Goal: Navigation & Orientation: Understand site structure

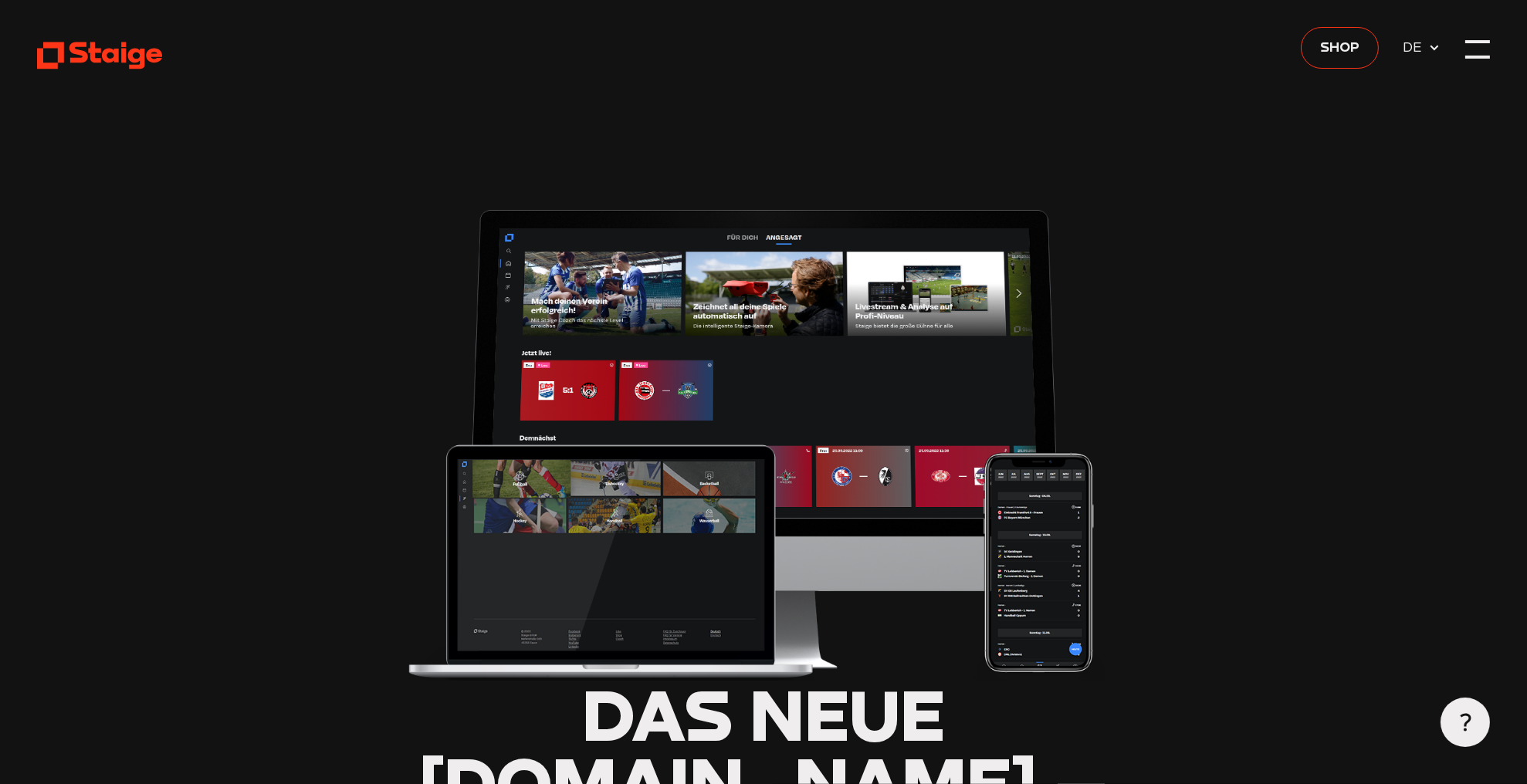
type input "0.8"
click at [1481, 51] on div at bounding box center [1478, 49] width 25 height 25
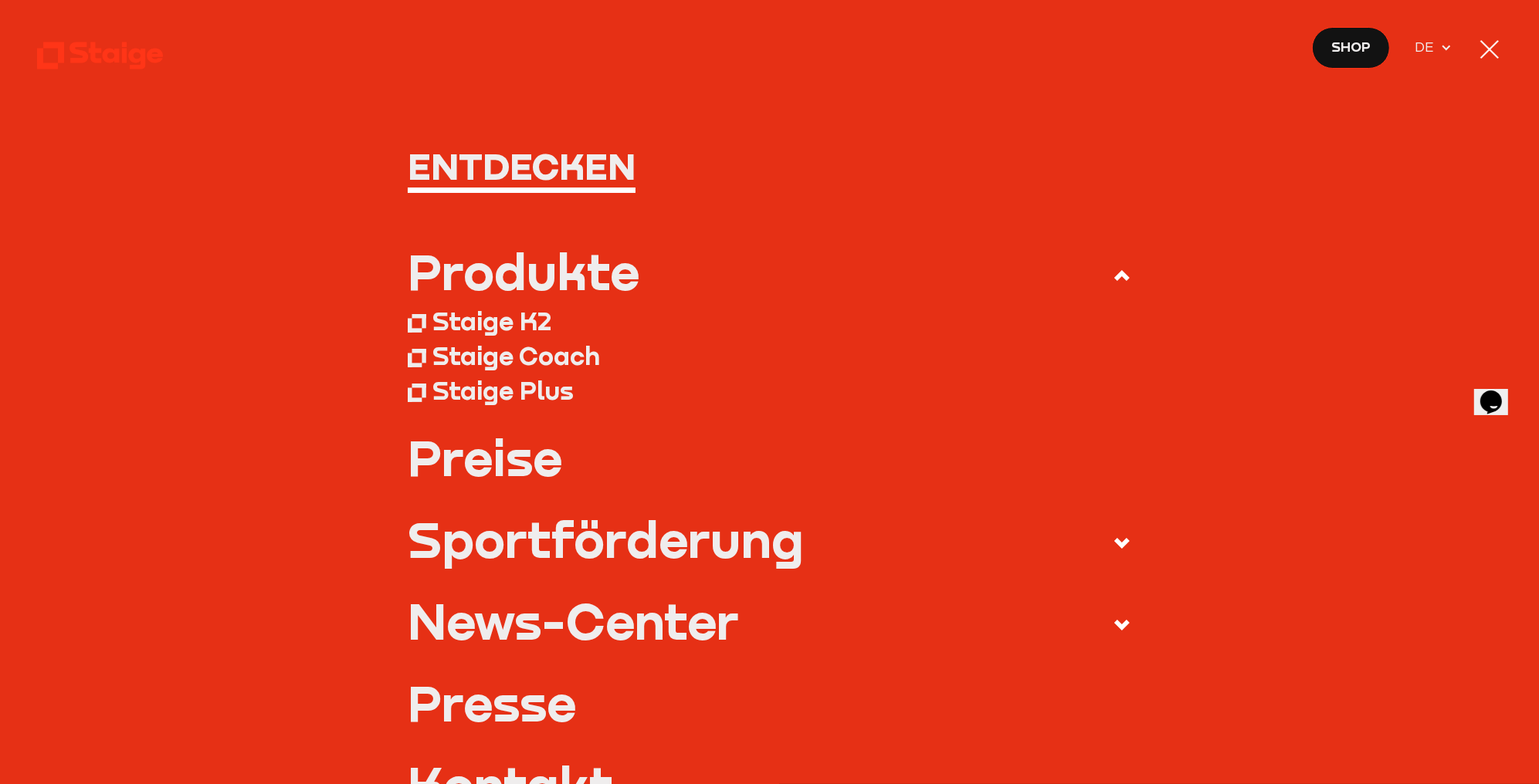
click at [1497, 44] on div at bounding box center [1490, 49] width 25 height 25
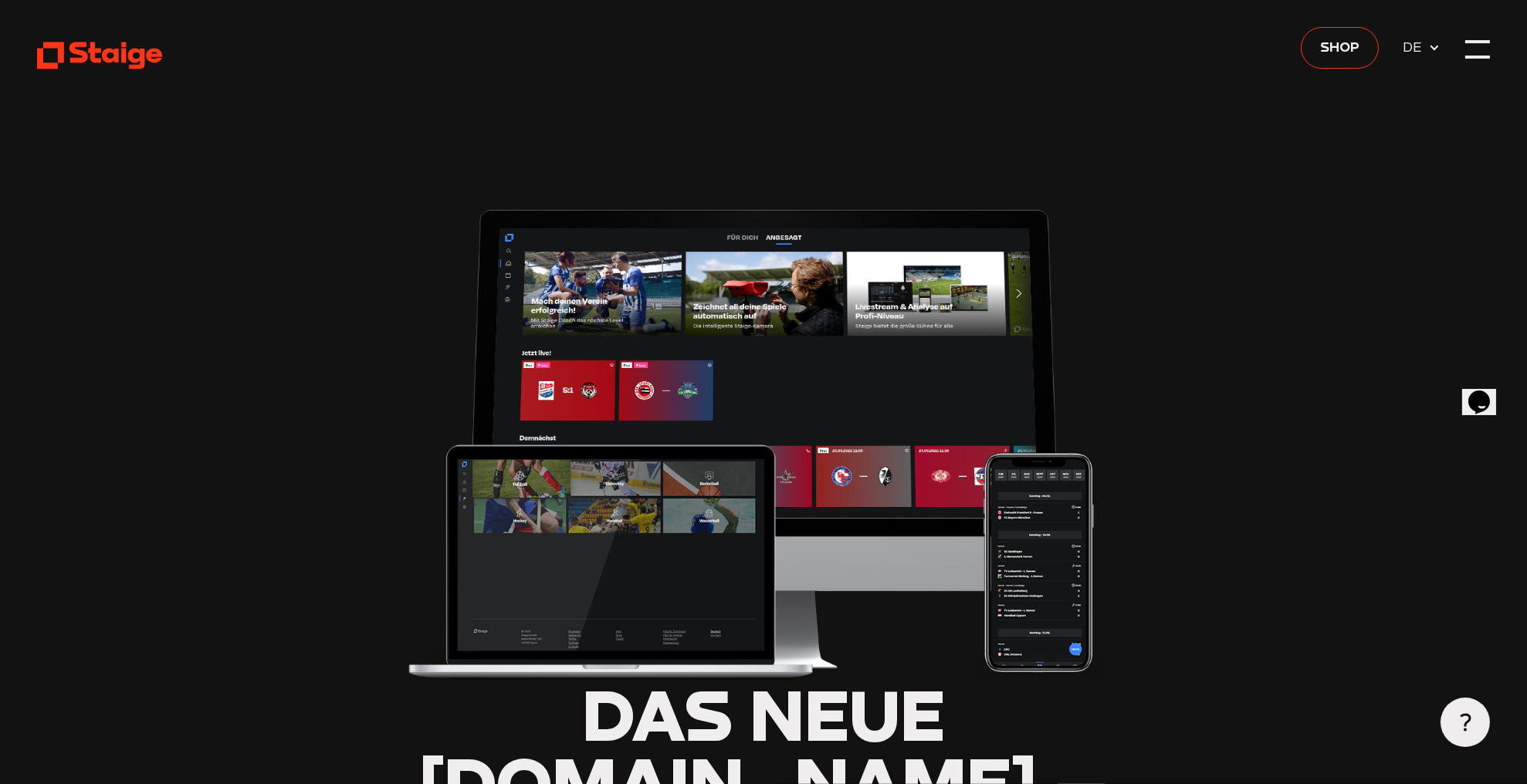
click at [141, 56] on use at bounding box center [99, 55] width 126 height 27
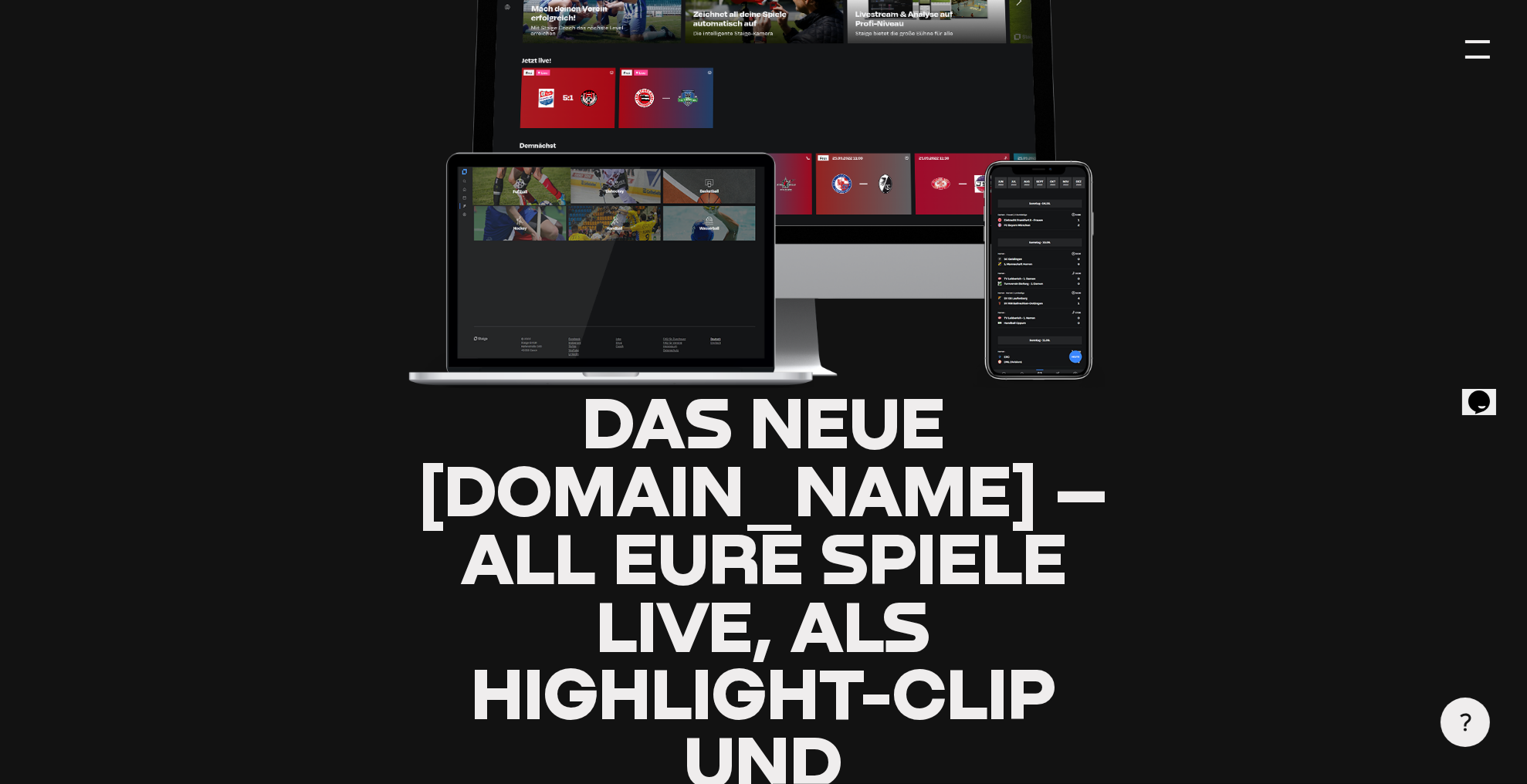
scroll to position [308, 0]
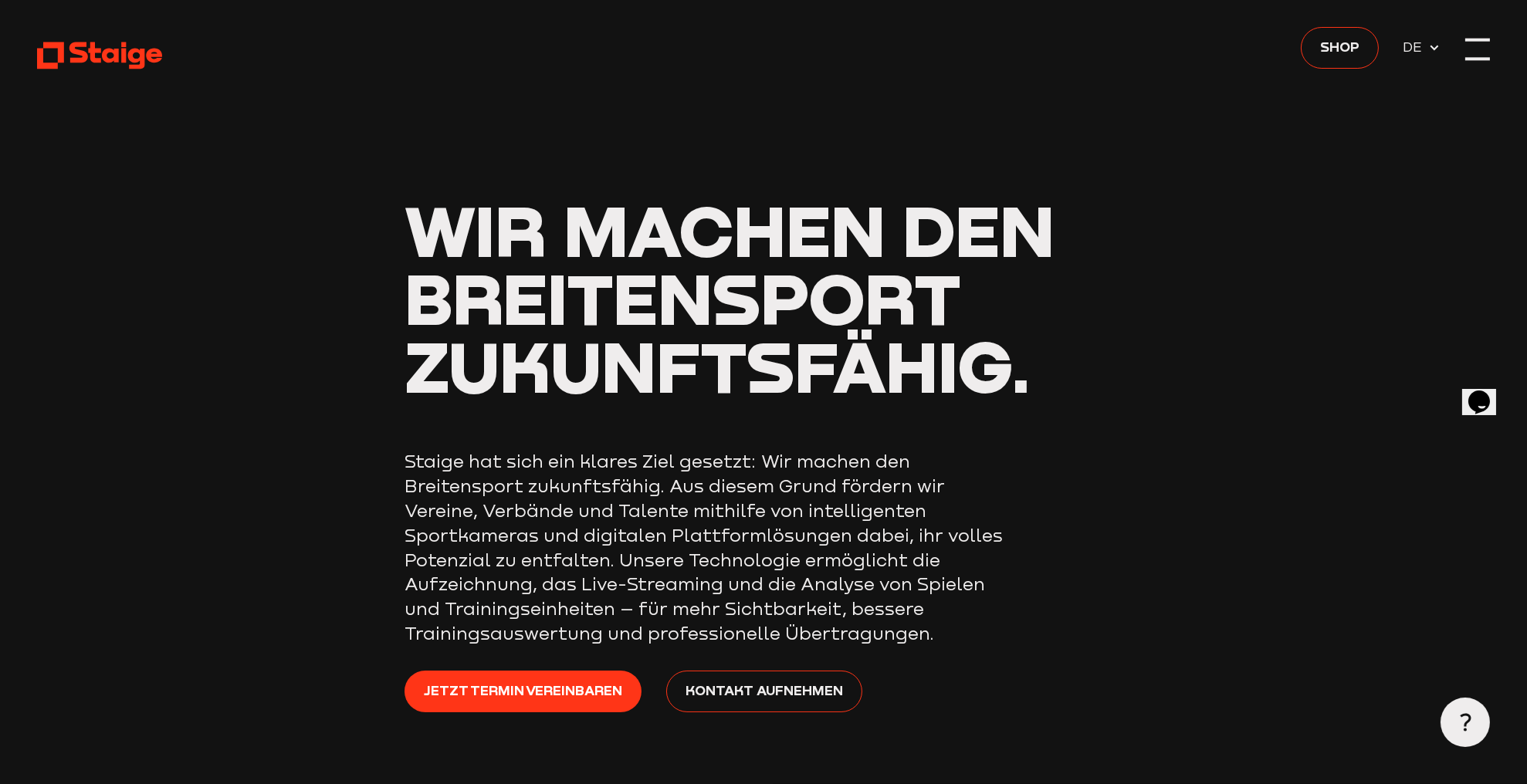
click at [1478, 44] on div at bounding box center [1478, 49] width 25 height 25
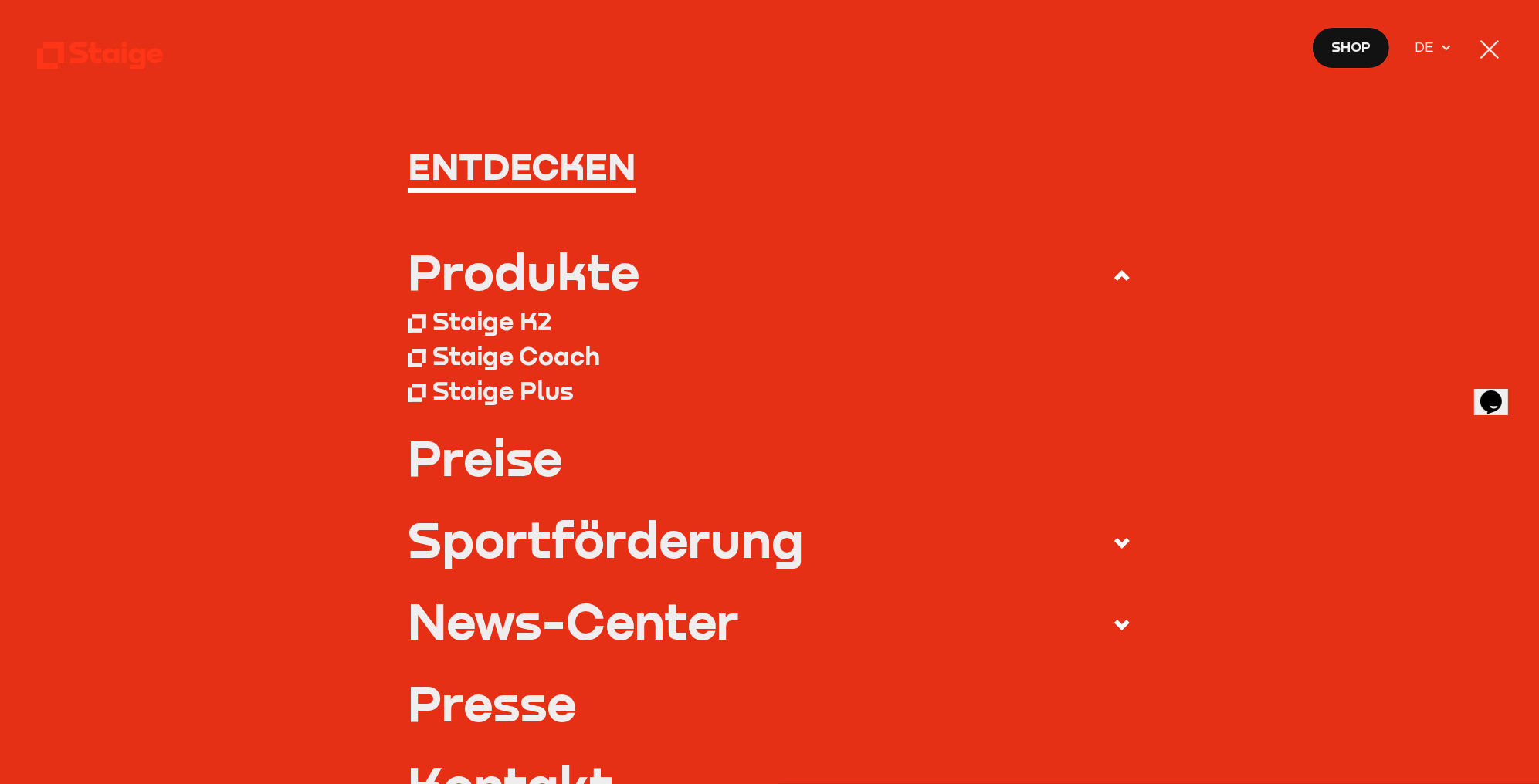
click at [1493, 47] on div at bounding box center [1490, 49] width 25 height 25
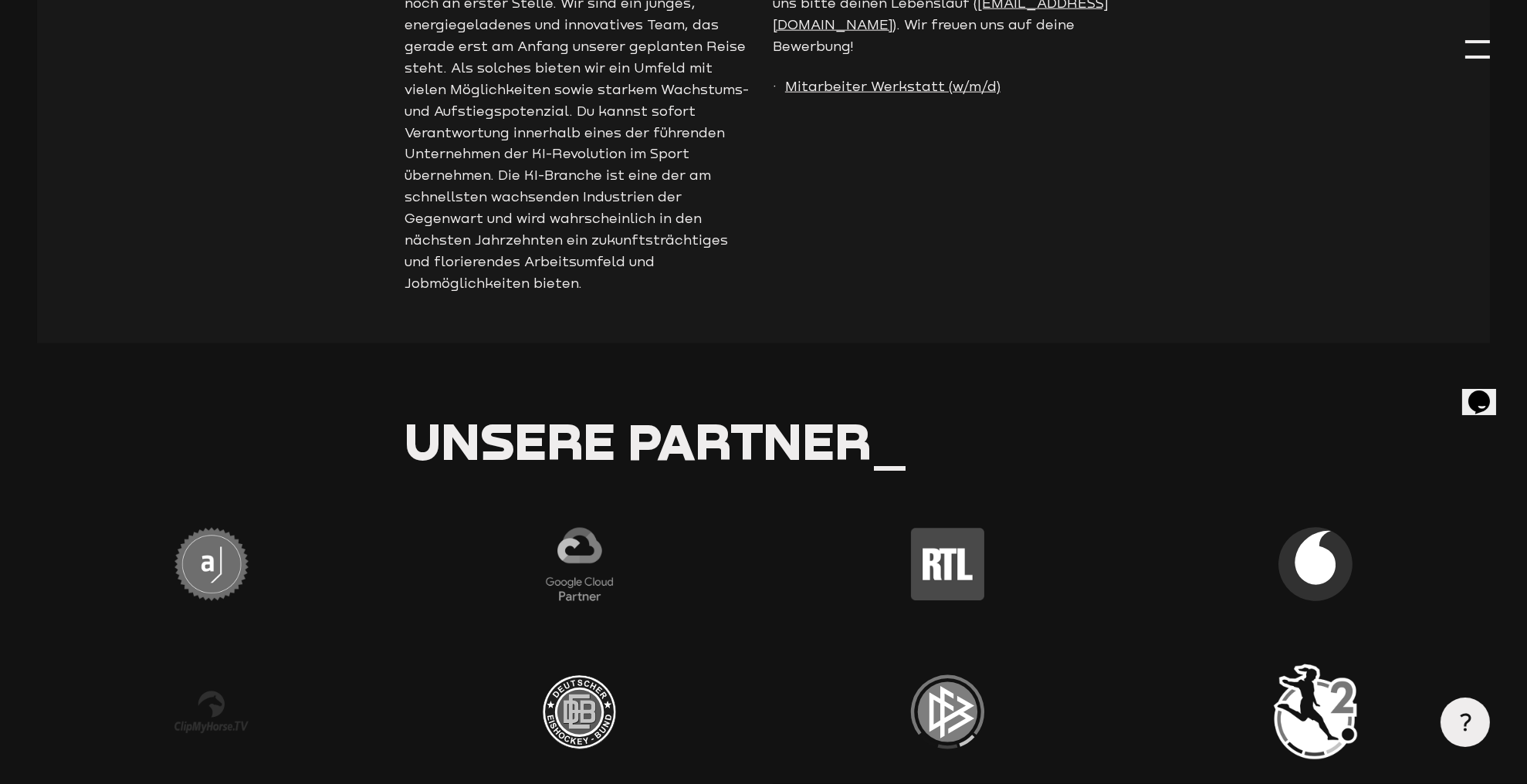
scroll to position [4785, 0]
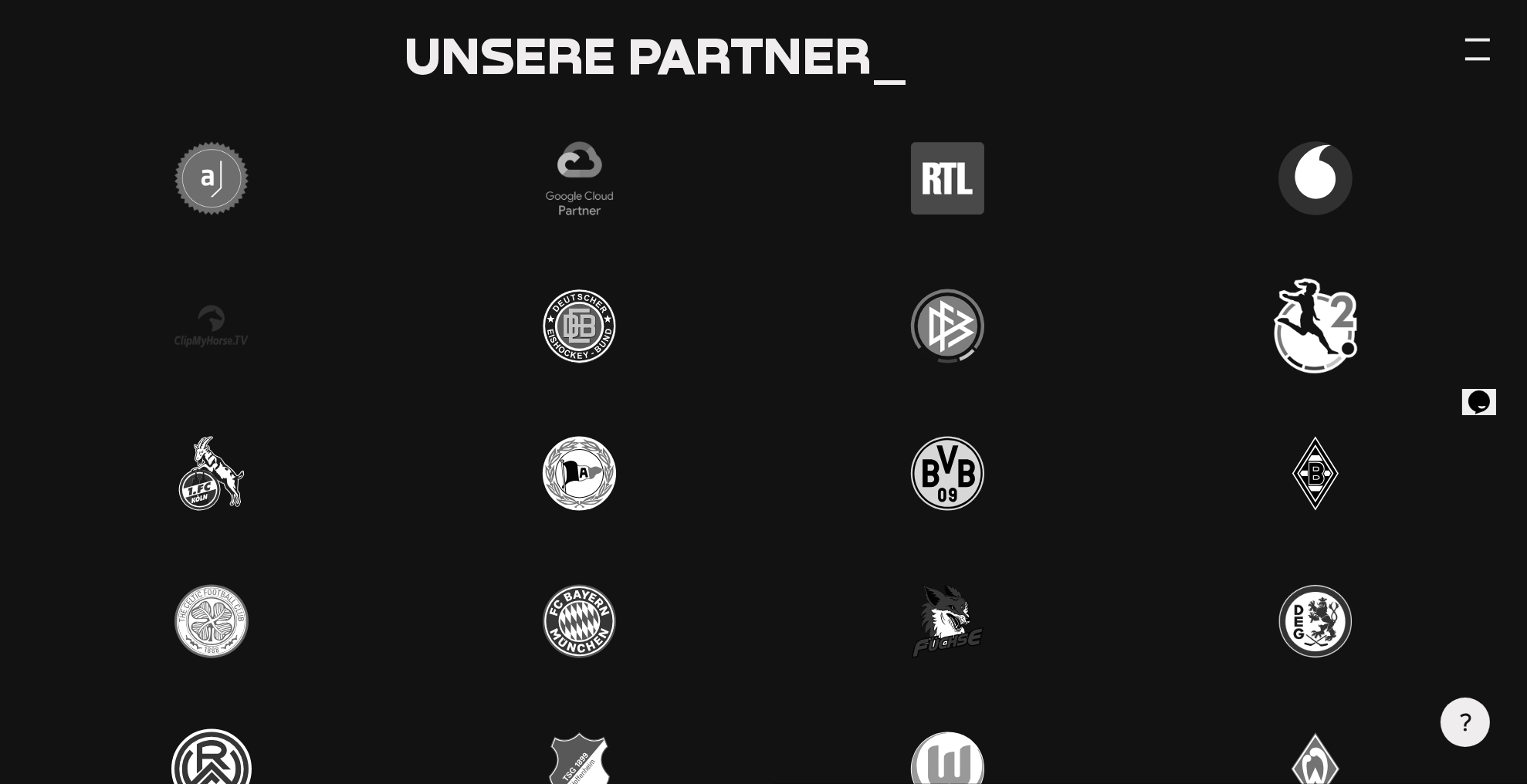
click at [1472, 44] on div at bounding box center [1478, 49] width 25 height 25
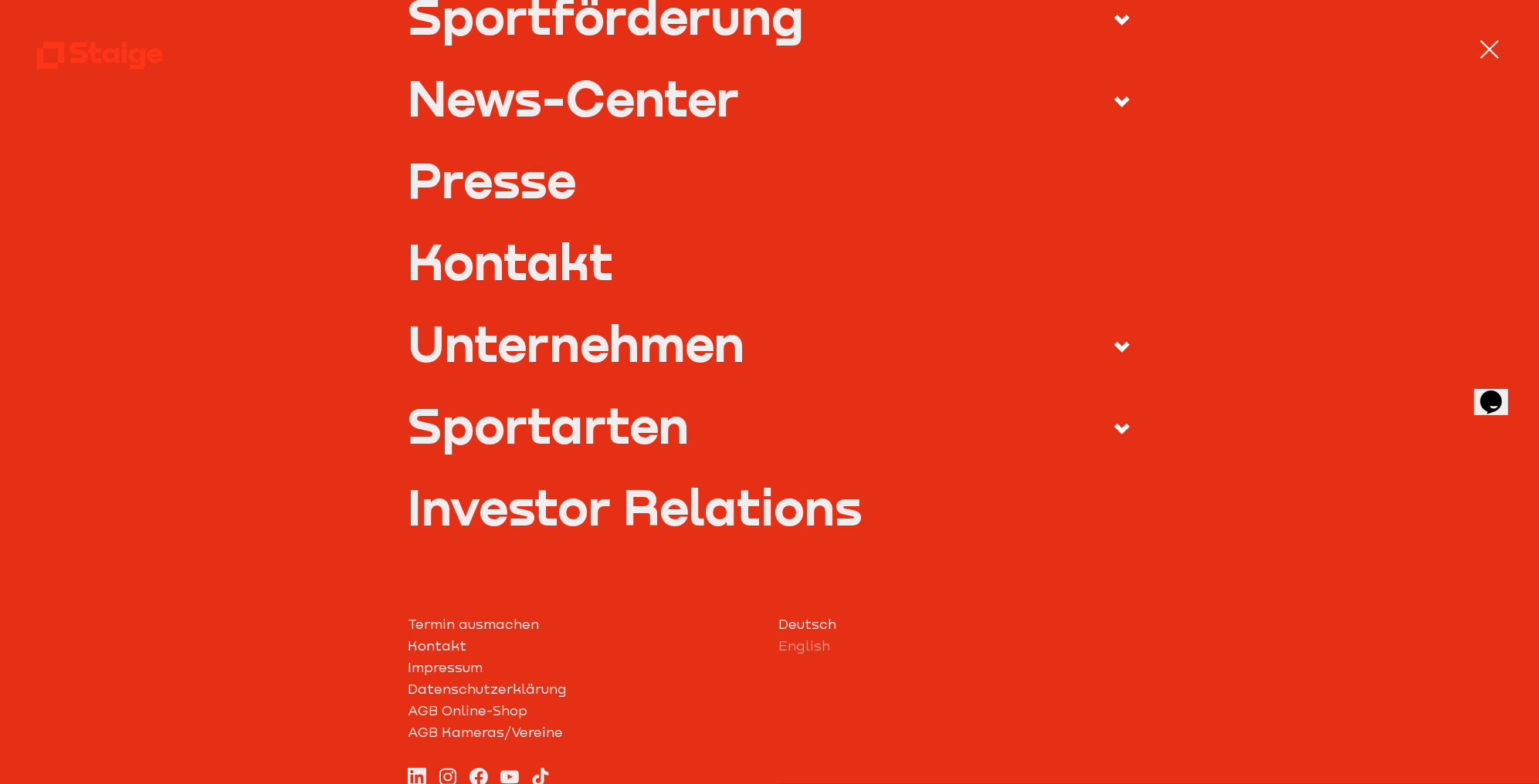
scroll to position [540, 0]
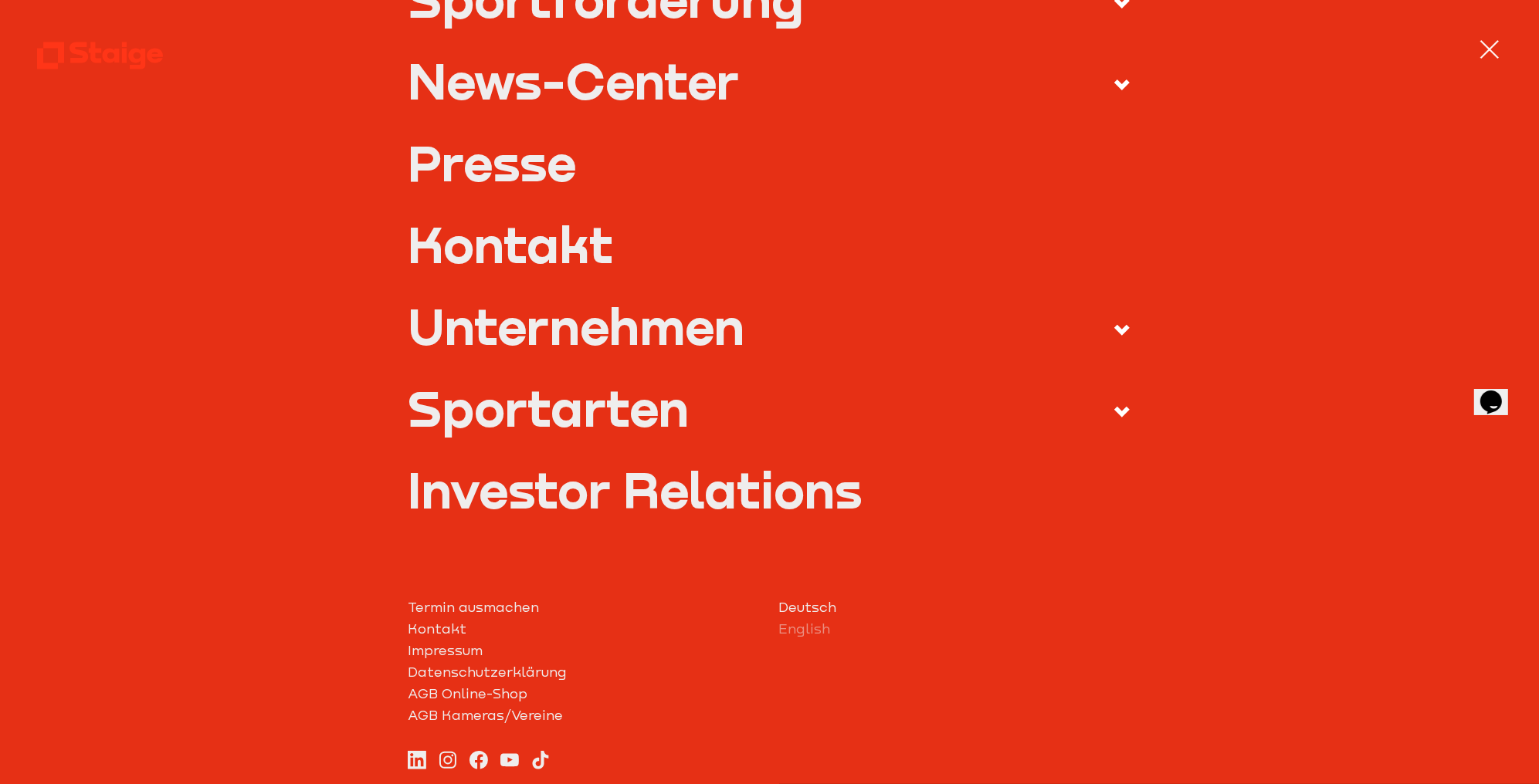
click at [1114, 412] on use at bounding box center [1122, 412] width 16 height 11
click at [0, 0] on input "Sportarten" at bounding box center [0, 0] width 0 height 0
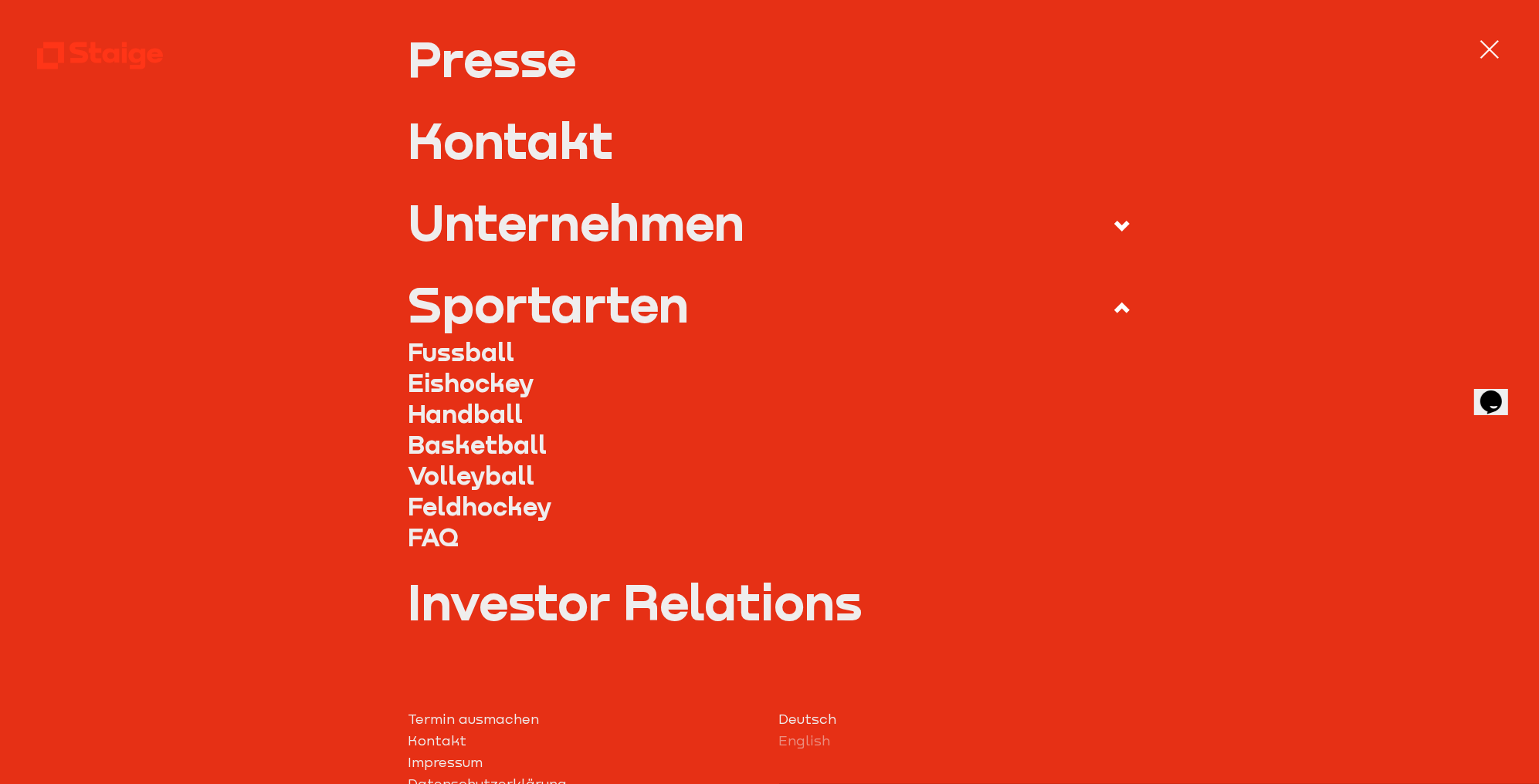
scroll to position [436, 0]
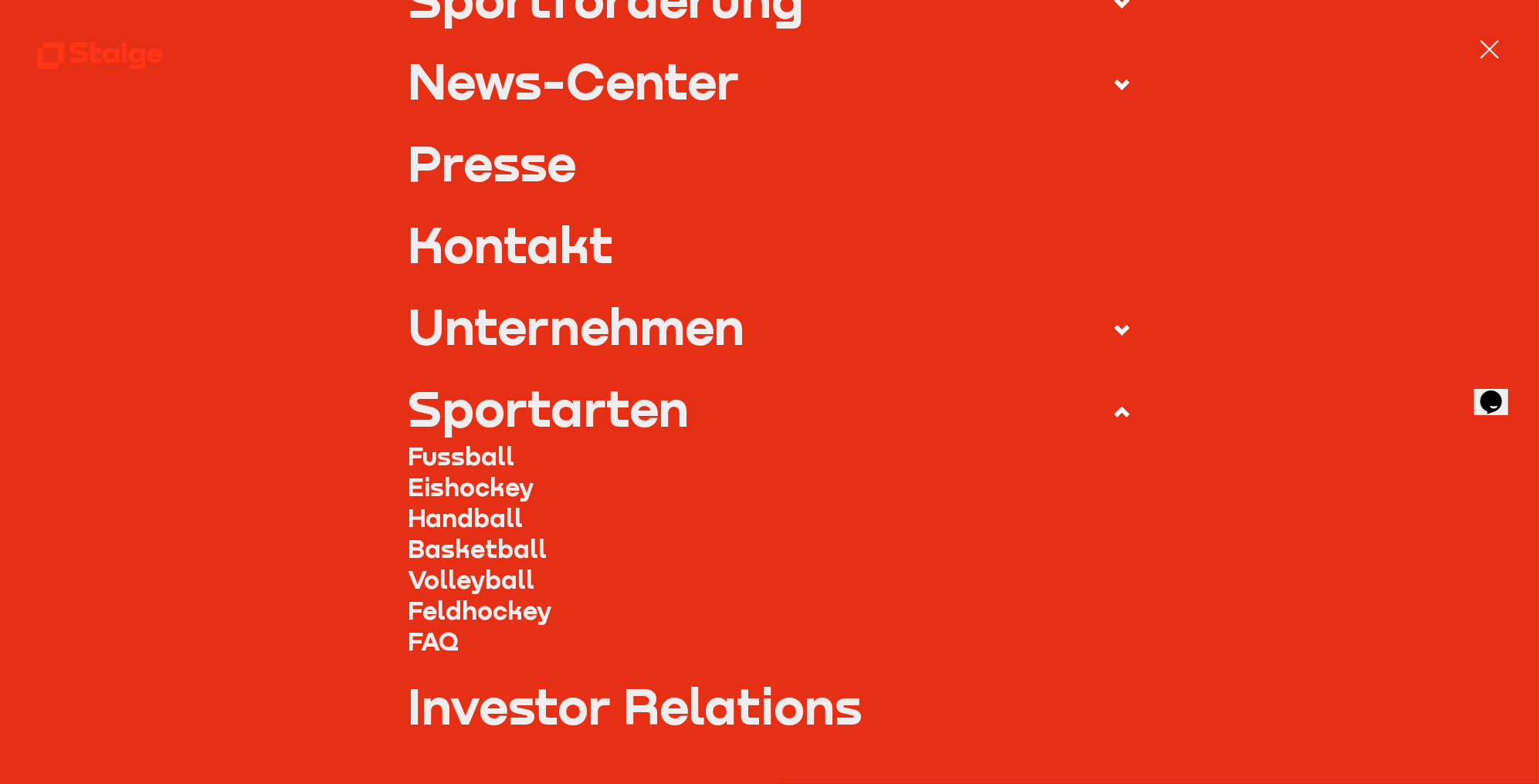
click at [1115, 413] on use at bounding box center [1122, 412] width 16 height 11
click at [0, 0] on input "Sportarten" at bounding box center [0, 0] width 0 height 0
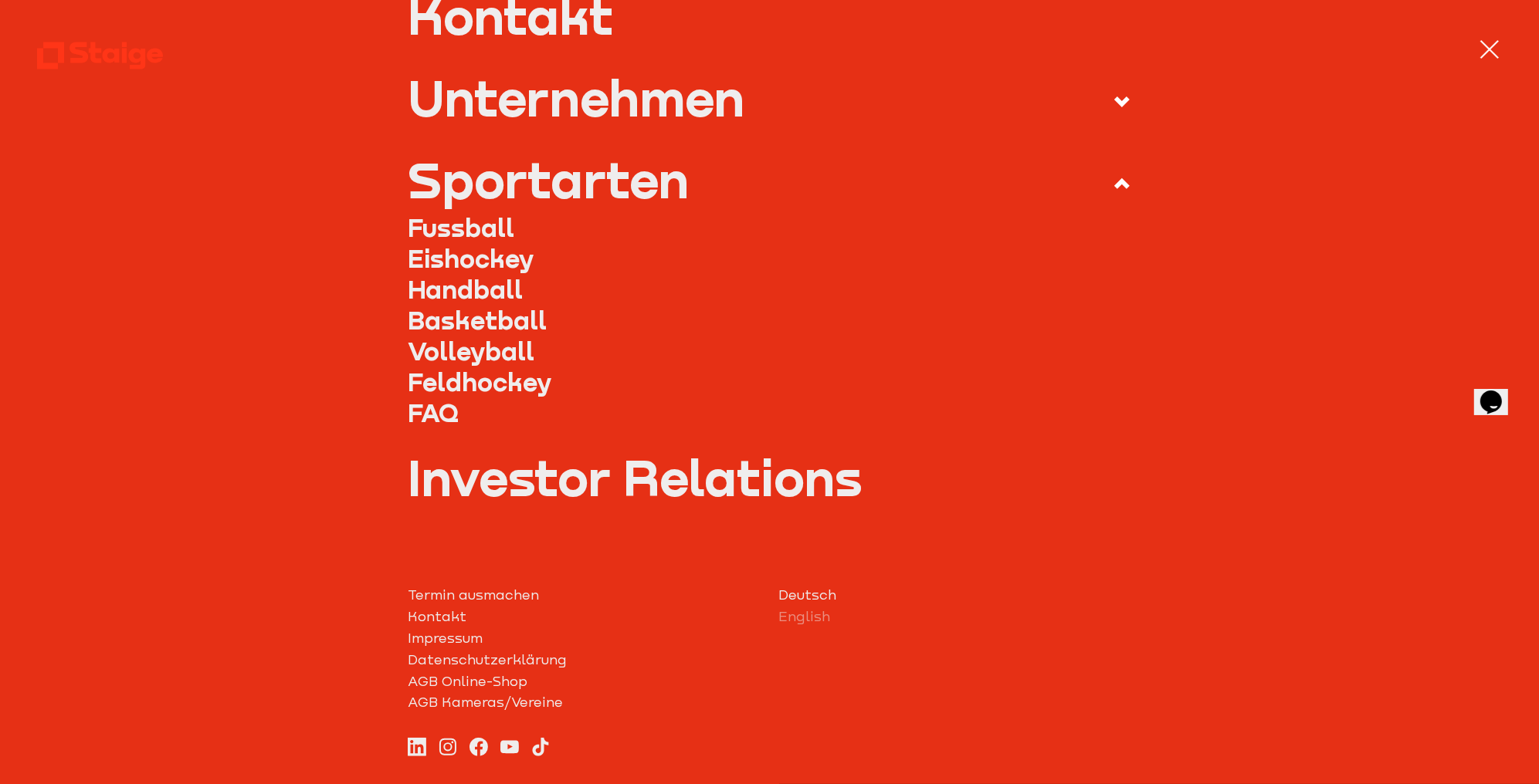
scroll to position [668, 0]
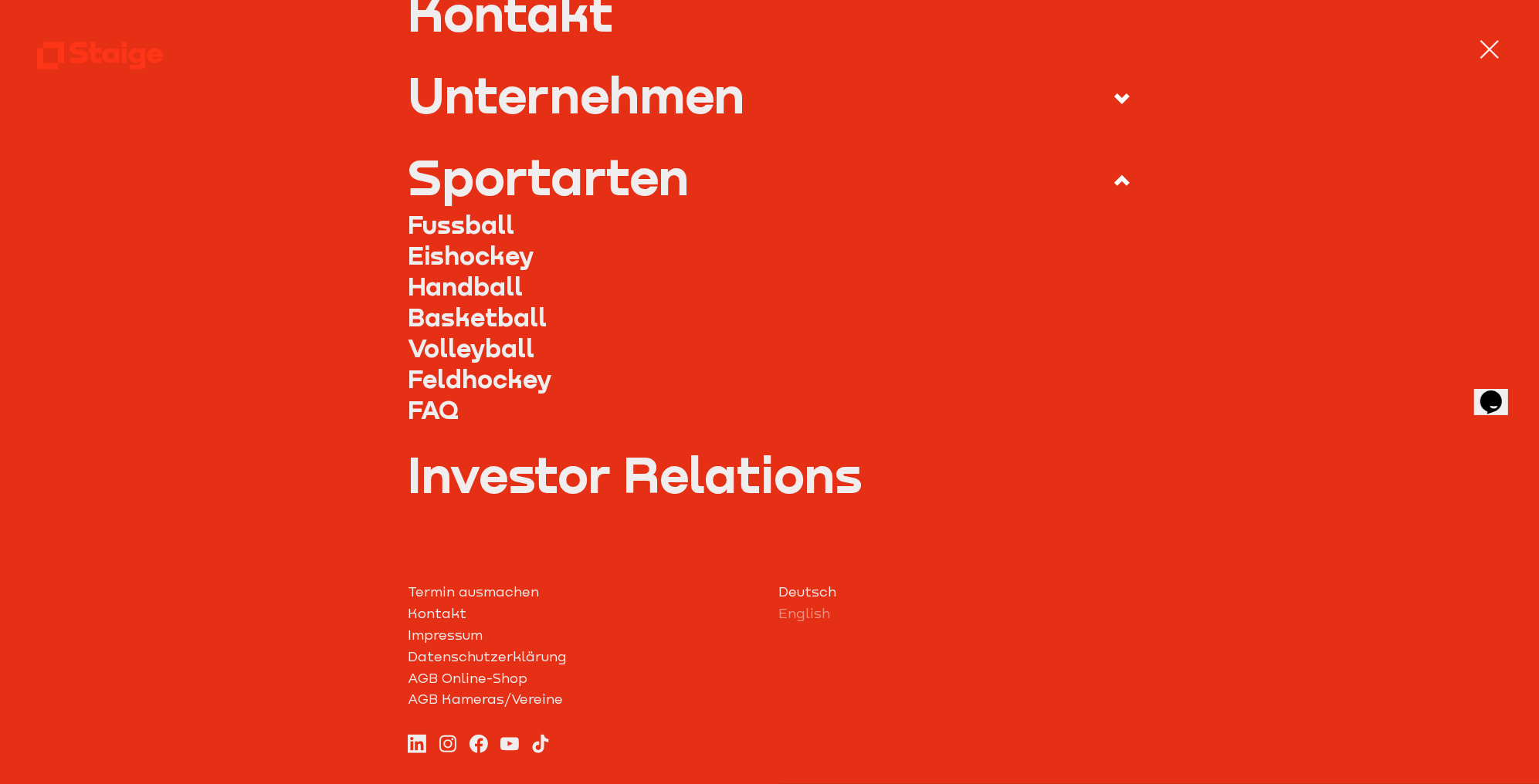
click at [1114, 177] on use at bounding box center [1122, 180] width 16 height 11
click at [0, 0] on input "Sportarten" at bounding box center [0, 0] width 0 height 0
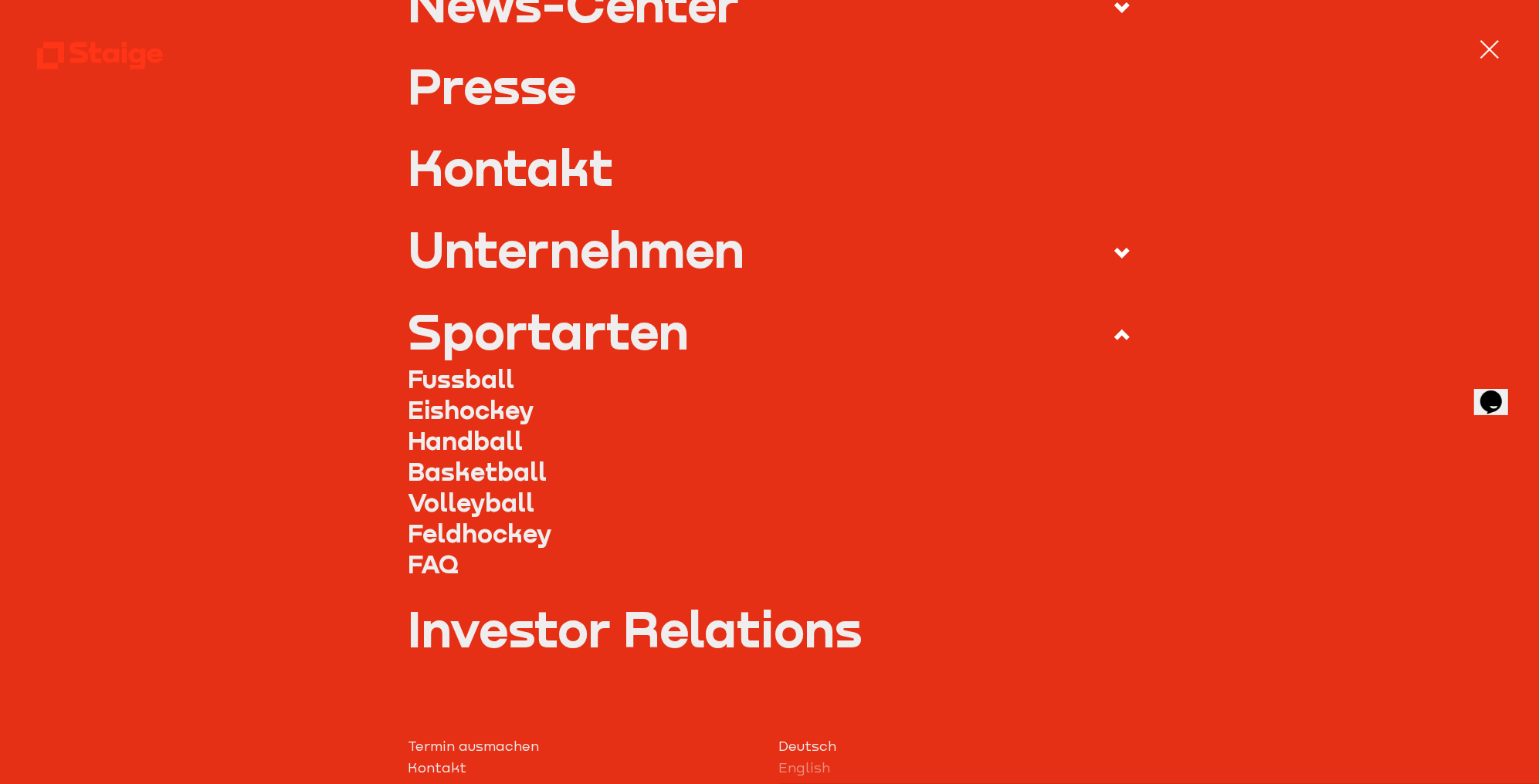
click at [1116, 336] on use at bounding box center [1122, 335] width 16 height 11
click at [0, 0] on input "Sportarten" at bounding box center [0, 0] width 0 height 0
click at [1114, 248] on icon at bounding box center [1122, 253] width 19 height 19
click at [0, 0] on input "Unternehmen" at bounding box center [0, 0] width 0 height 0
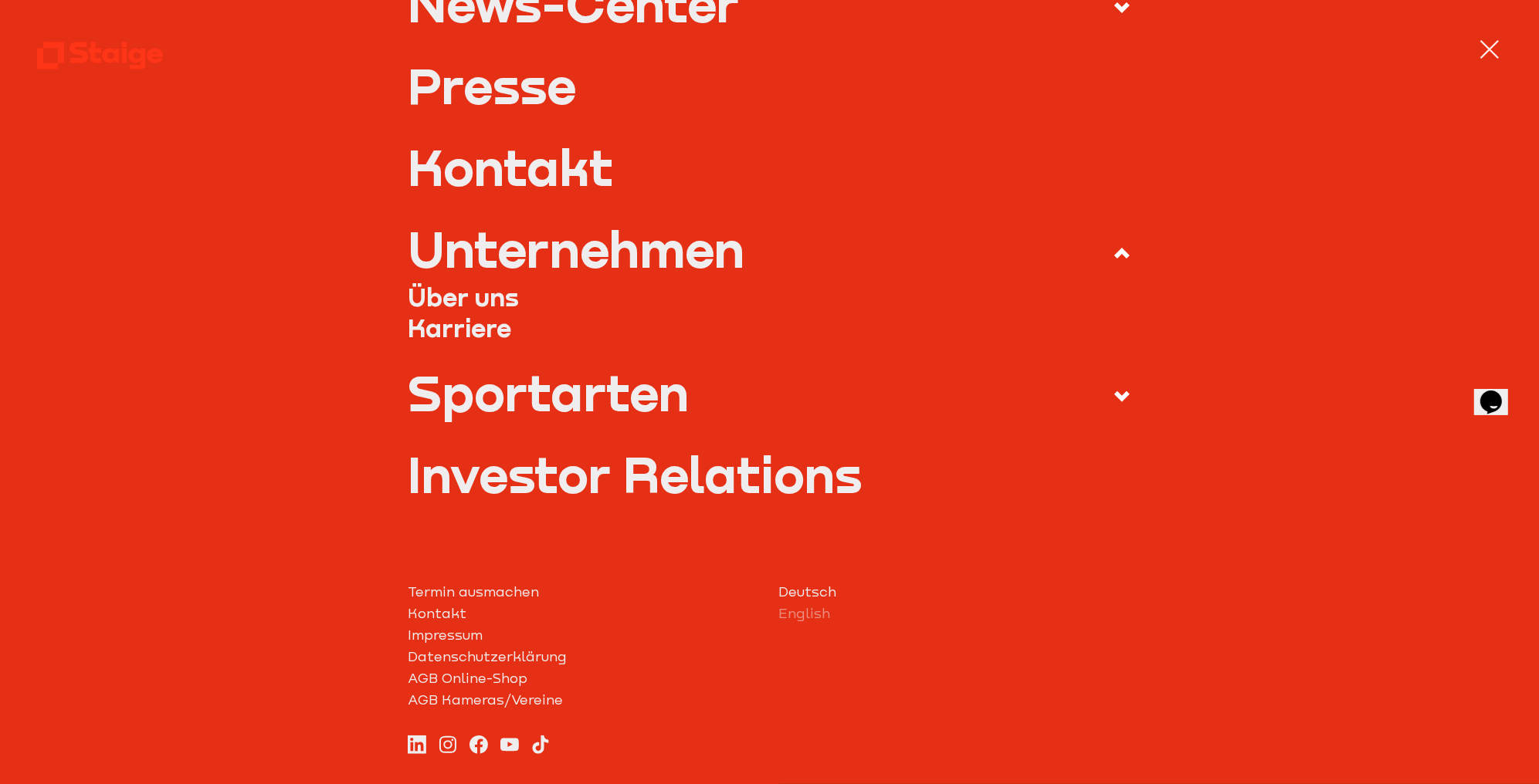
click at [1116, 252] on use at bounding box center [1122, 253] width 16 height 11
click at [0, 0] on input "Unternehmen" at bounding box center [0, 0] width 0 height 0
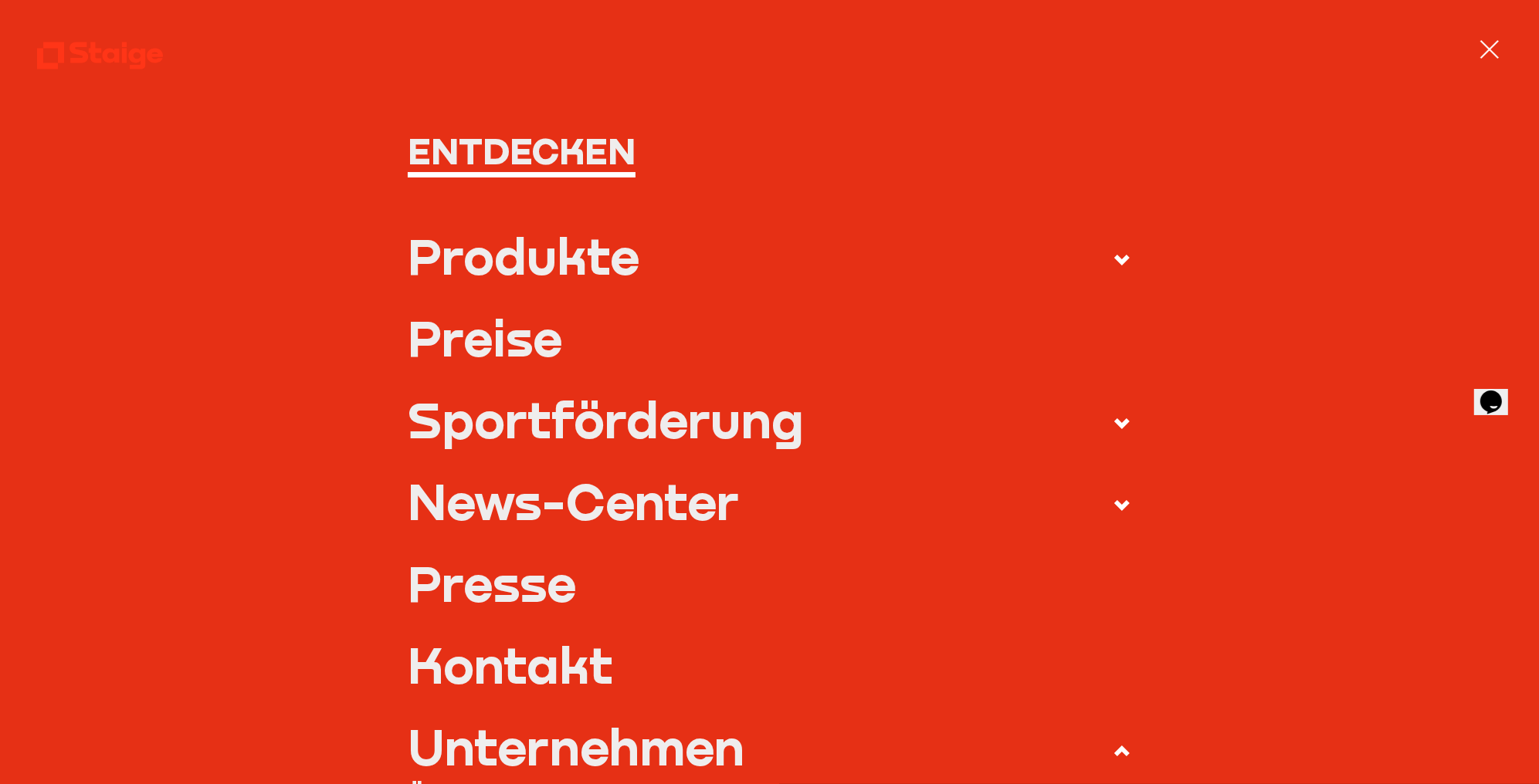
scroll to position [0, 0]
